Goal: Task Accomplishment & Management: Use online tool/utility

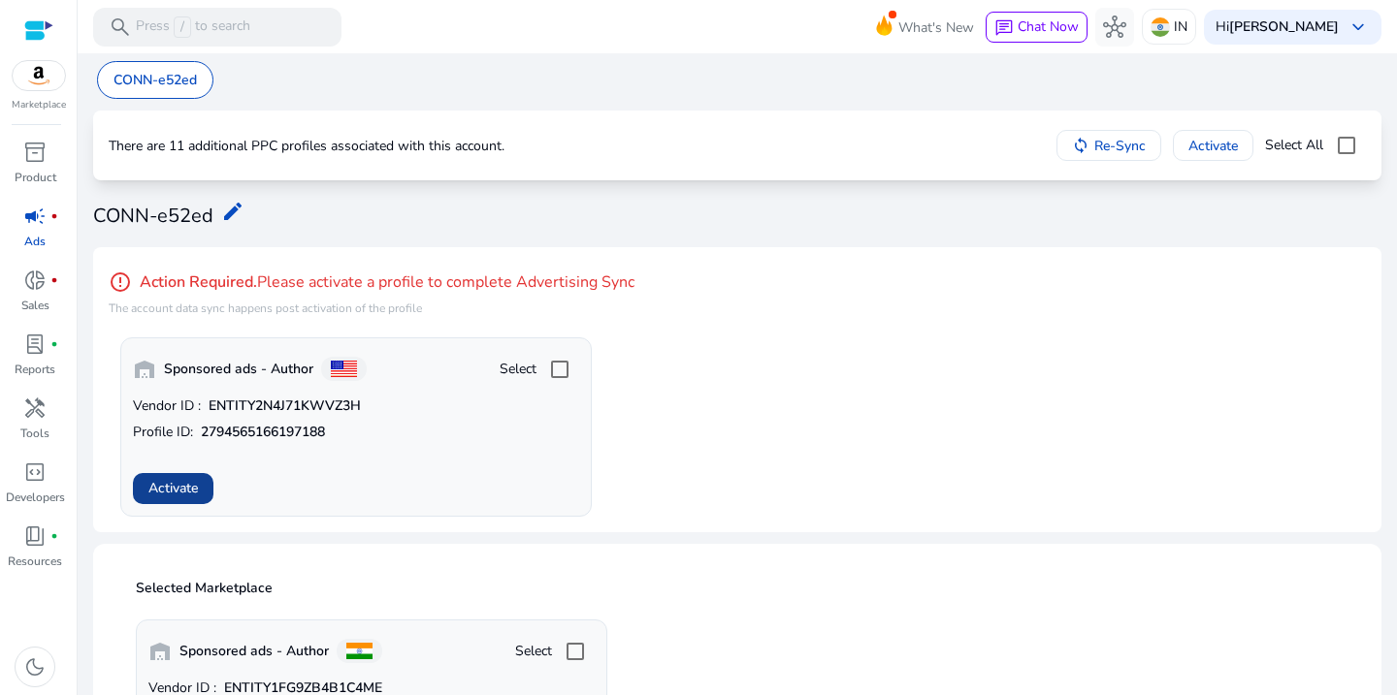
click at [177, 485] on span "Activate" at bounding box center [172, 488] width 49 height 20
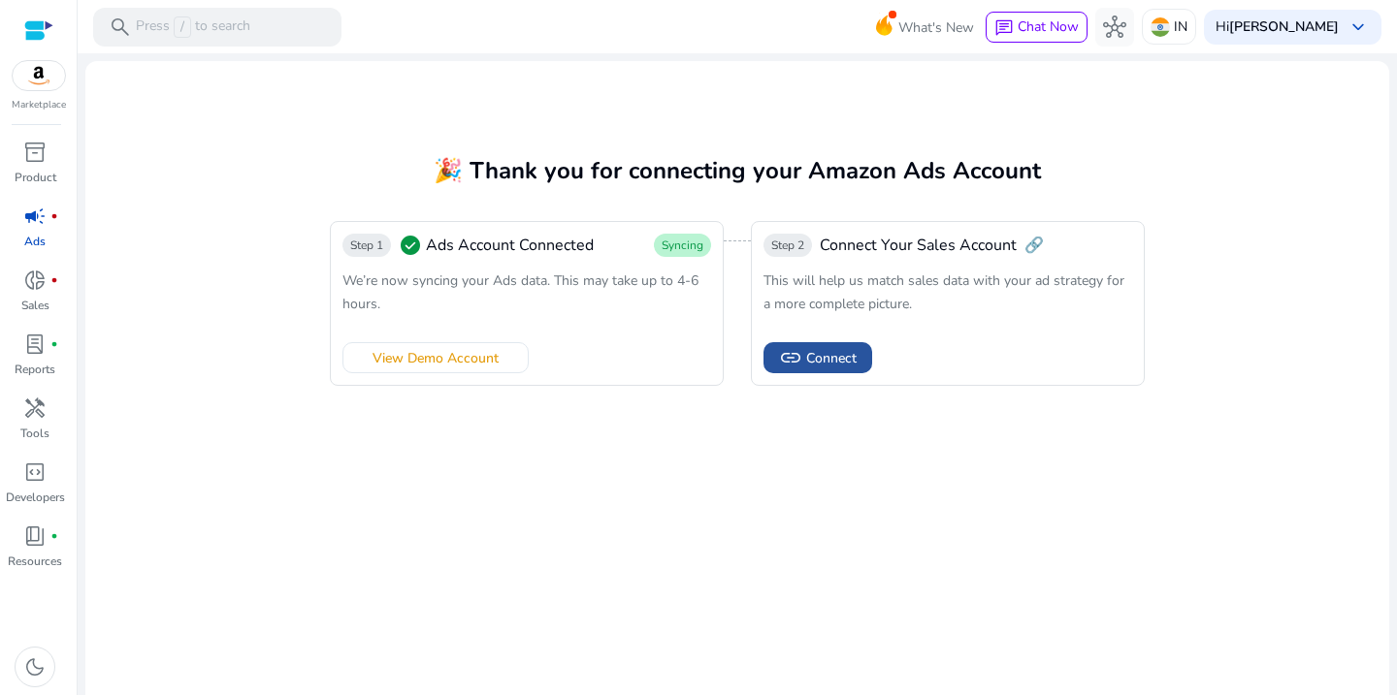
click at [817, 363] on span "Connect" at bounding box center [831, 358] width 50 height 20
